Goal: Task Accomplishment & Management: Use online tool/utility

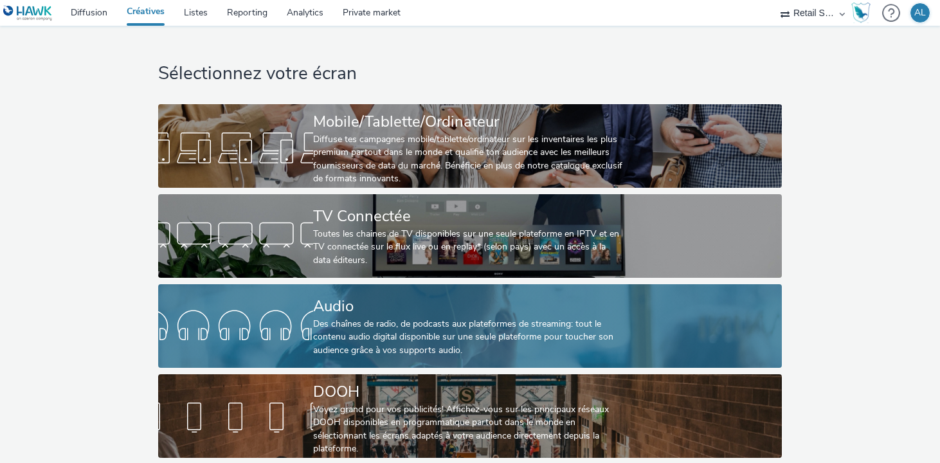
click at [398, 321] on div "Des chaînes de radio, de podcasts aux plateformes de streaming: tout le contenu…" at bounding box center [467, 337] width 309 height 39
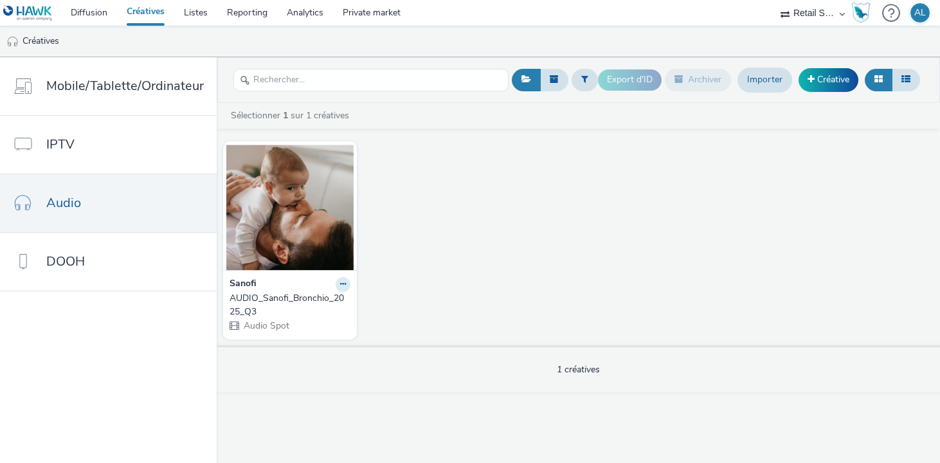
click at [303, 287] on div "Sanofi" at bounding box center [290, 284] width 121 height 15
click at [336, 287] on button at bounding box center [343, 284] width 15 height 15
click at [307, 302] on link "Modifier" at bounding box center [302, 307] width 96 height 26
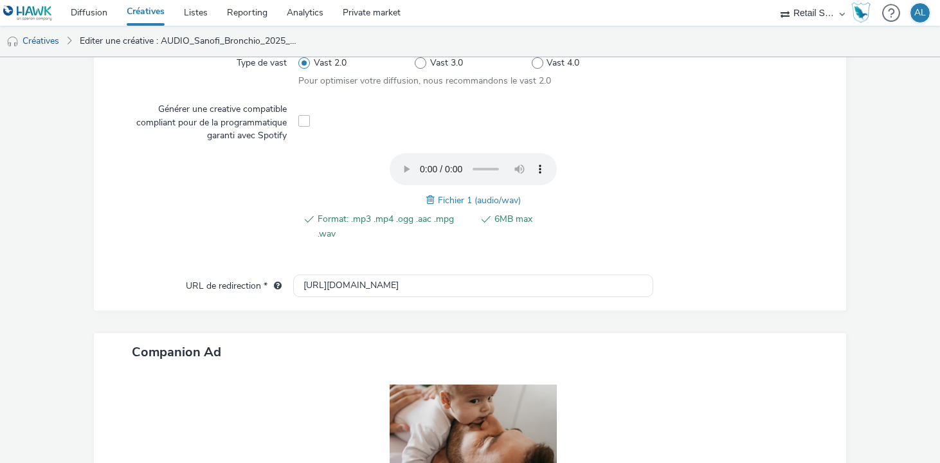
scroll to position [395, 0]
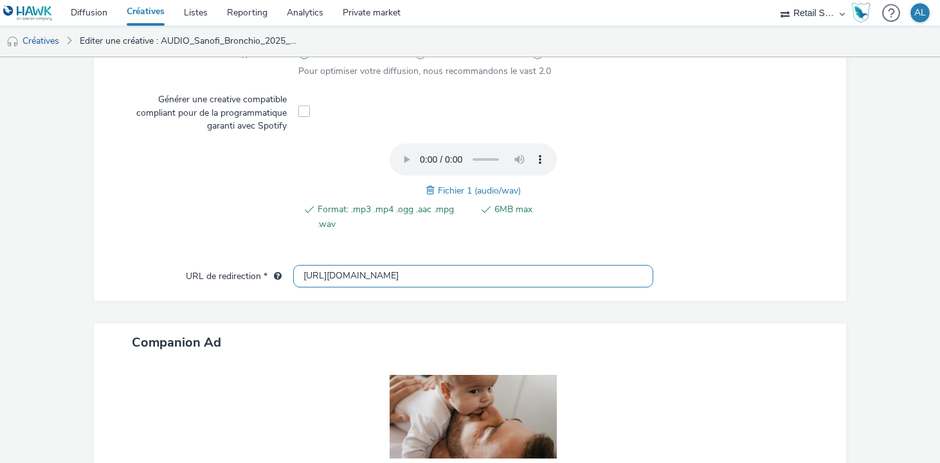
click at [549, 275] on input "[URL][DOMAIN_NAME]" at bounding box center [473, 276] width 360 height 23
drag, startPoint x: 512, startPoint y: 273, endPoint x: 671, endPoint y: 273, distance: 158.2
click at [671, 273] on div "URL de redirection * [URL][DOMAIN_NAME]" at bounding box center [470, 276] width 727 height 23
click at [627, 223] on span "6MB max" at bounding box center [571, 217] width 154 height 30
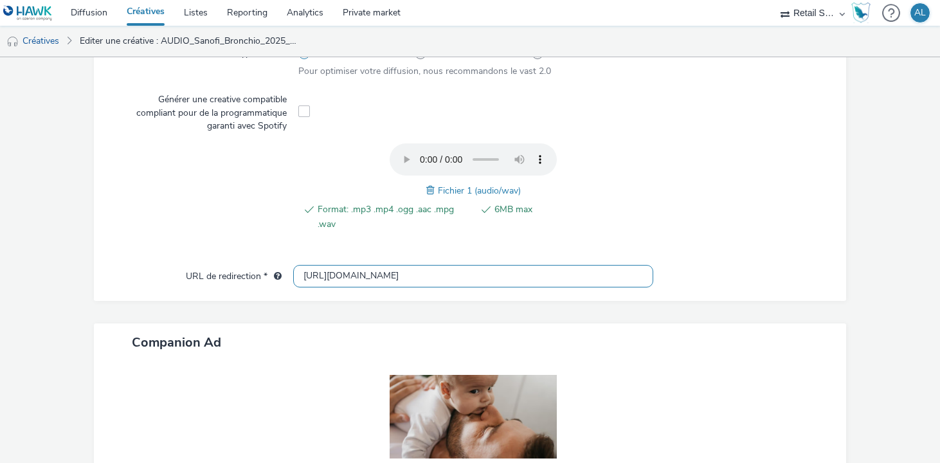
drag, startPoint x: 586, startPoint y: 281, endPoint x: 738, endPoint y: 284, distance: 151.8
click at [738, 284] on div "URL de redirection * [URL][DOMAIN_NAME]" at bounding box center [470, 276] width 727 height 23
click at [490, 275] on input "[URL][DOMAIN_NAME]" at bounding box center [473, 276] width 360 height 23
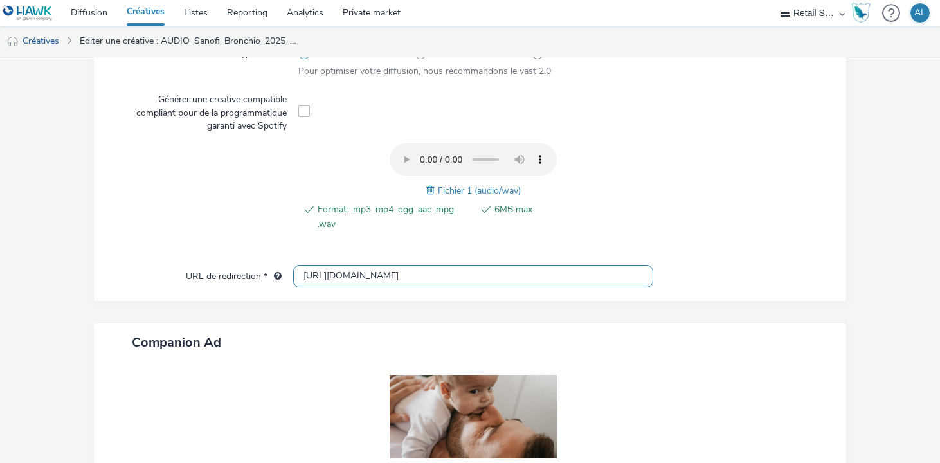
click at [490, 275] on input "[URL][DOMAIN_NAME]" at bounding box center [473, 276] width 360 height 23
click at [626, 203] on span "6MB max" at bounding box center [571, 217] width 154 height 30
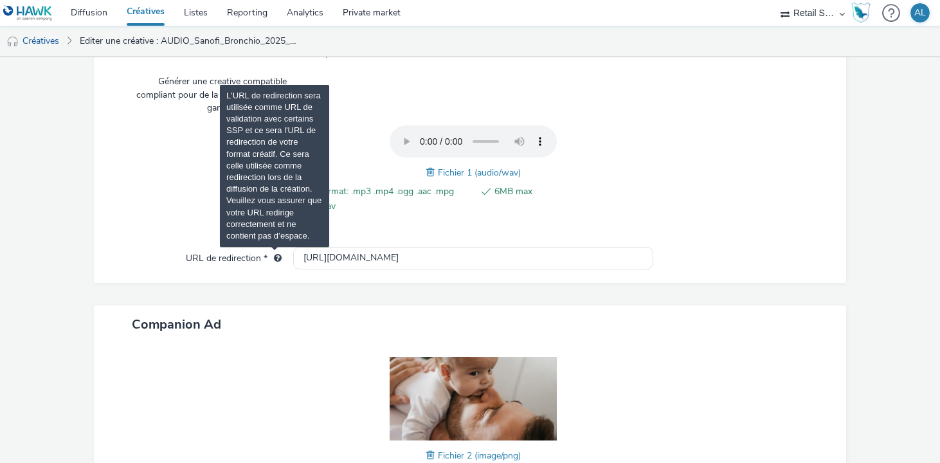
scroll to position [428, 0]
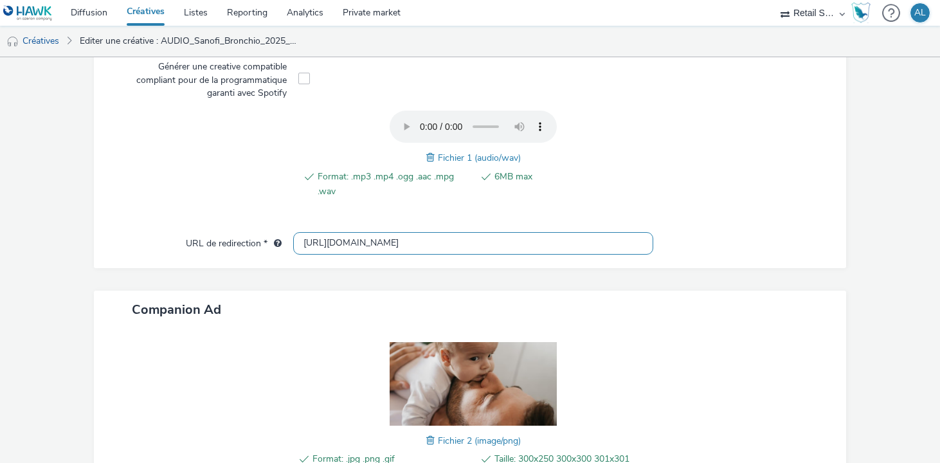
click at [409, 248] on input "[URL][DOMAIN_NAME]" at bounding box center [473, 243] width 360 height 23
click at [303, 241] on input "[URL][DOMAIN_NAME]" at bounding box center [473, 243] width 360 height 23
drag, startPoint x: 320, startPoint y: 241, endPoint x: 1009, endPoint y: 254, distance: 689.5
click at [939, 254] on html "Diffusion Créatives Listes Reporting Analytics Private market Retail Spot AL Cr…" at bounding box center [470, 231] width 940 height 463
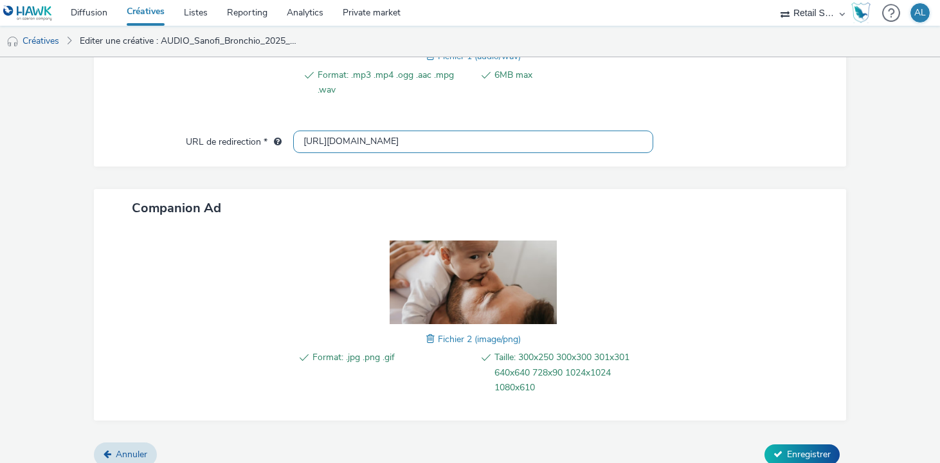
scroll to position [543, 0]
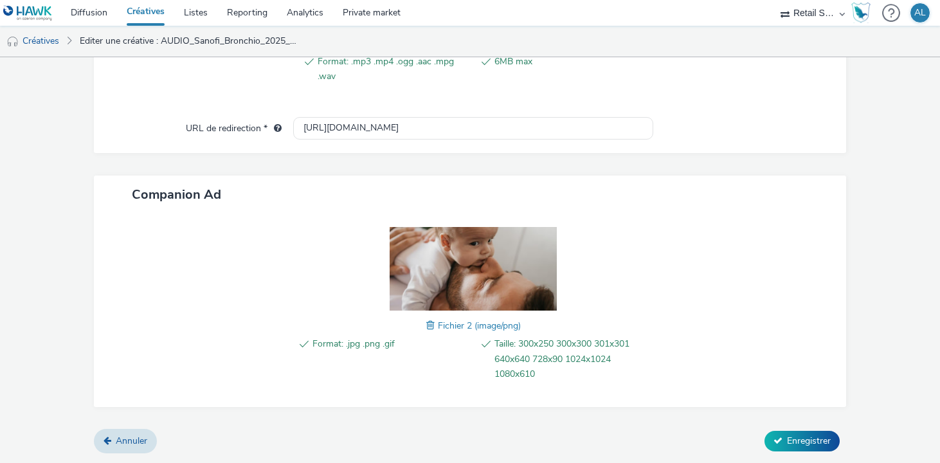
click at [742, 129] on div at bounding box center [743, 128] width 180 height 23
